Goal: Navigation & Orientation: Find specific page/section

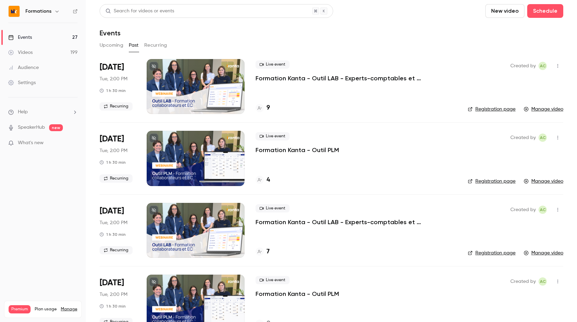
click at [107, 48] on button "Upcoming" at bounding box center [112, 45] width 24 height 11
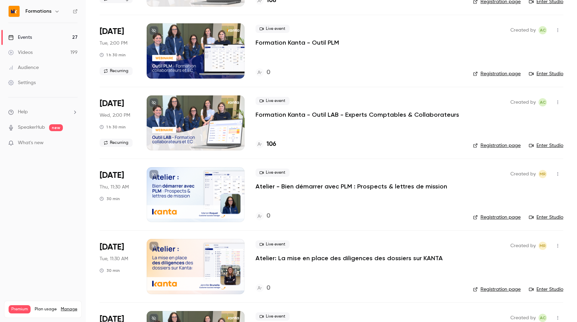
scroll to position [323, 0]
click at [232, 189] on div at bounding box center [196, 194] width 98 height 55
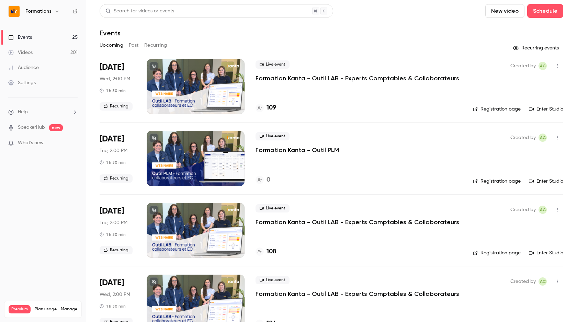
scroll to position [306, 0]
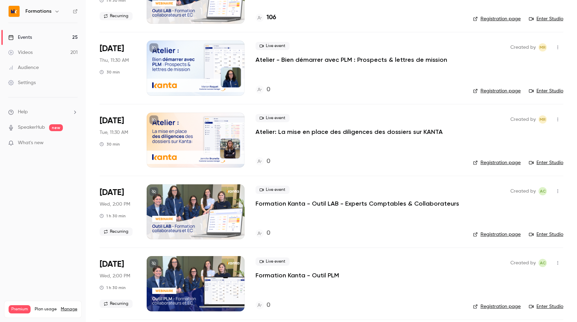
click at [195, 80] on div at bounding box center [196, 68] width 98 height 55
